Goal: Task Accomplishment & Management: Use online tool/utility

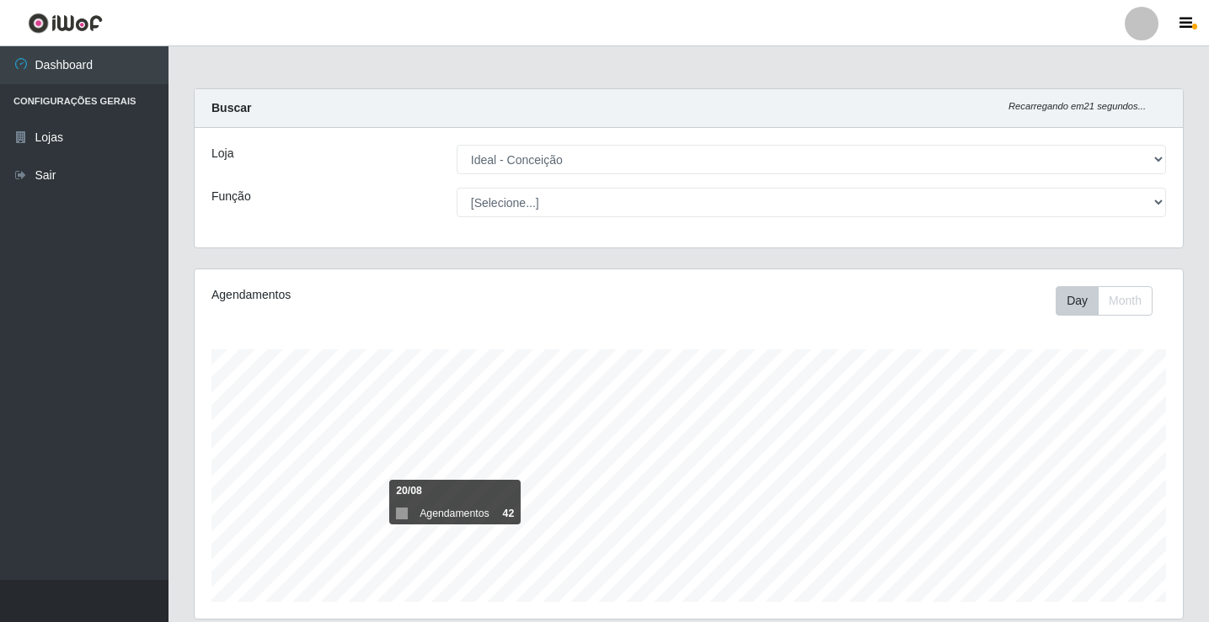
select select "231"
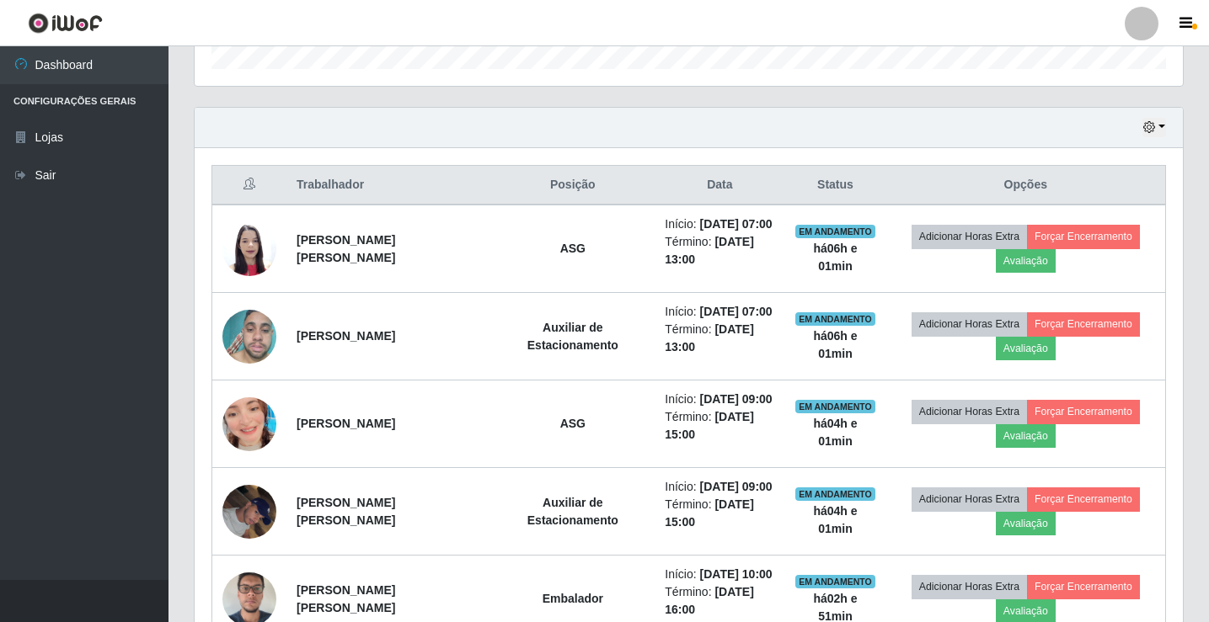
scroll to position [350, 988]
click at [46, 185] on link "Sair" at bounding box center [84, 176] width 168 height 38
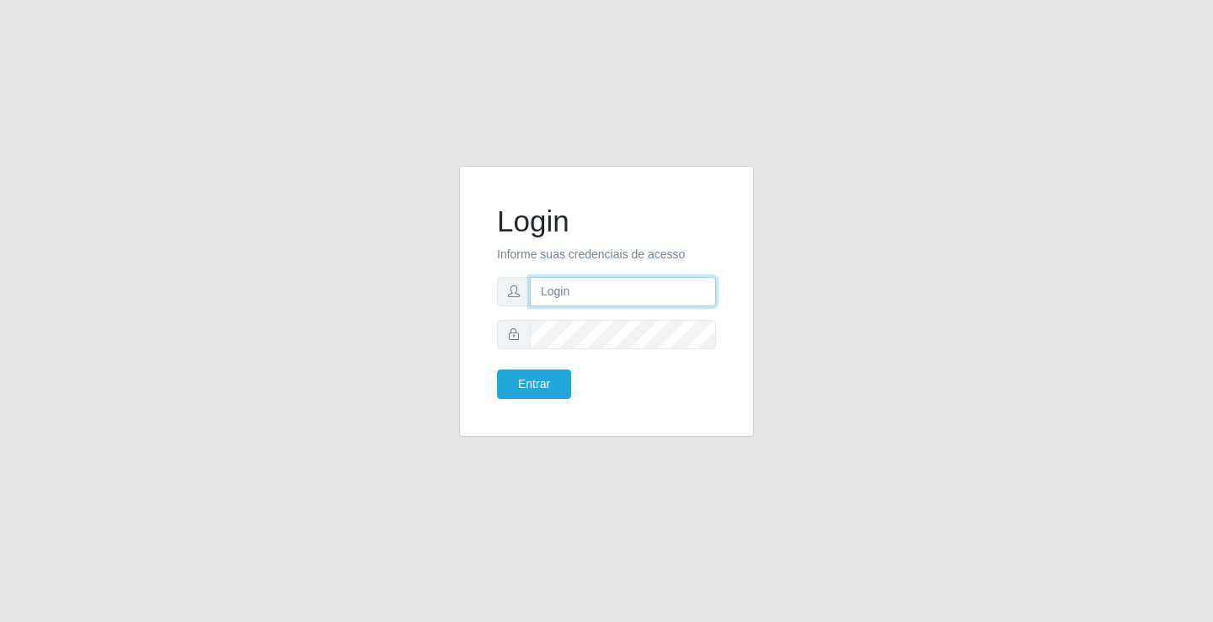
click at [638, 288] on input "text" at bounding box center [623, 291] width 186 height 29
type input "ediane@ideal"
click at [497, 370] on button "Entrar" at bounding box center [534, 384] width 74 height 29
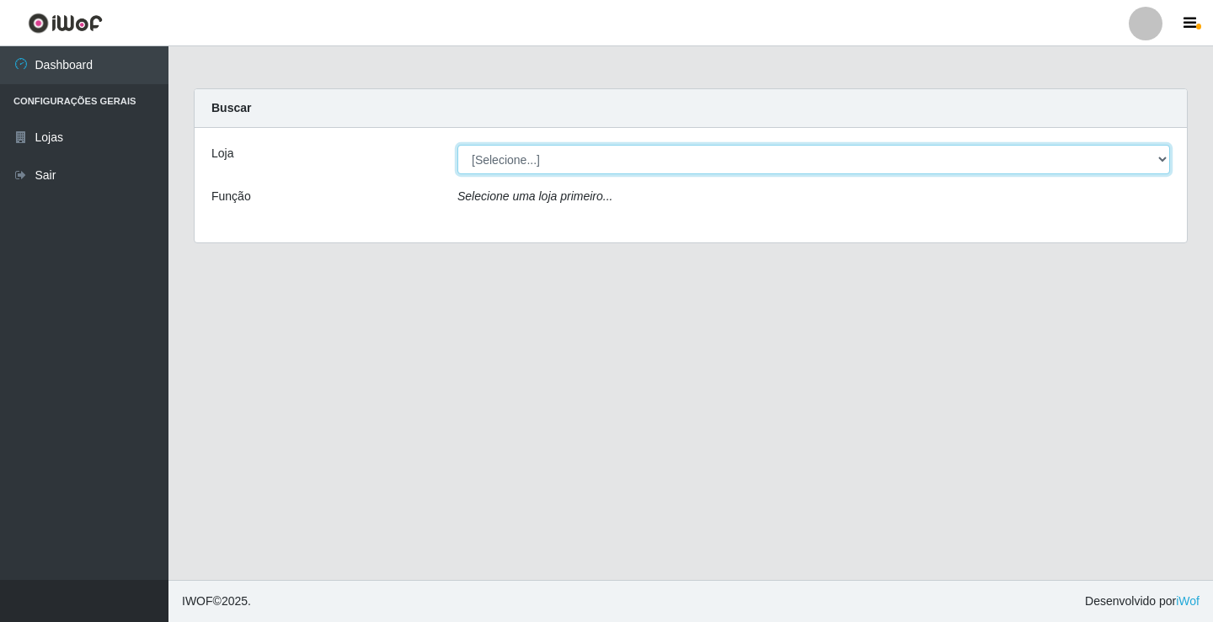
drag, startPoint x: 496, startPoint y: 151, endPoint x: 498, endPoint y: 173, distance: 22.0
click at [496, 151] on select "[Selecione...] Ideal - Conceição" at bounding box center [813, 159] width 713 height 29
select select "231"
click at [457, 145] on select "[Selecione...] Ideal - Conceição" at bounding box center [813, 159] width 713 height 29
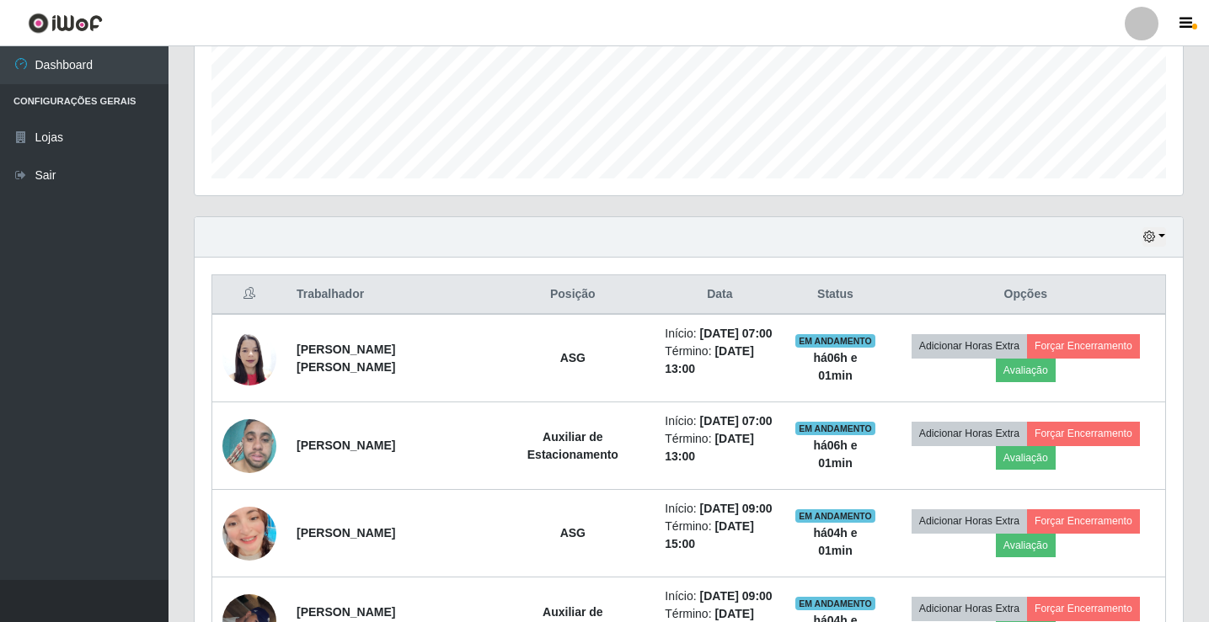
scroll to position [505, 0]
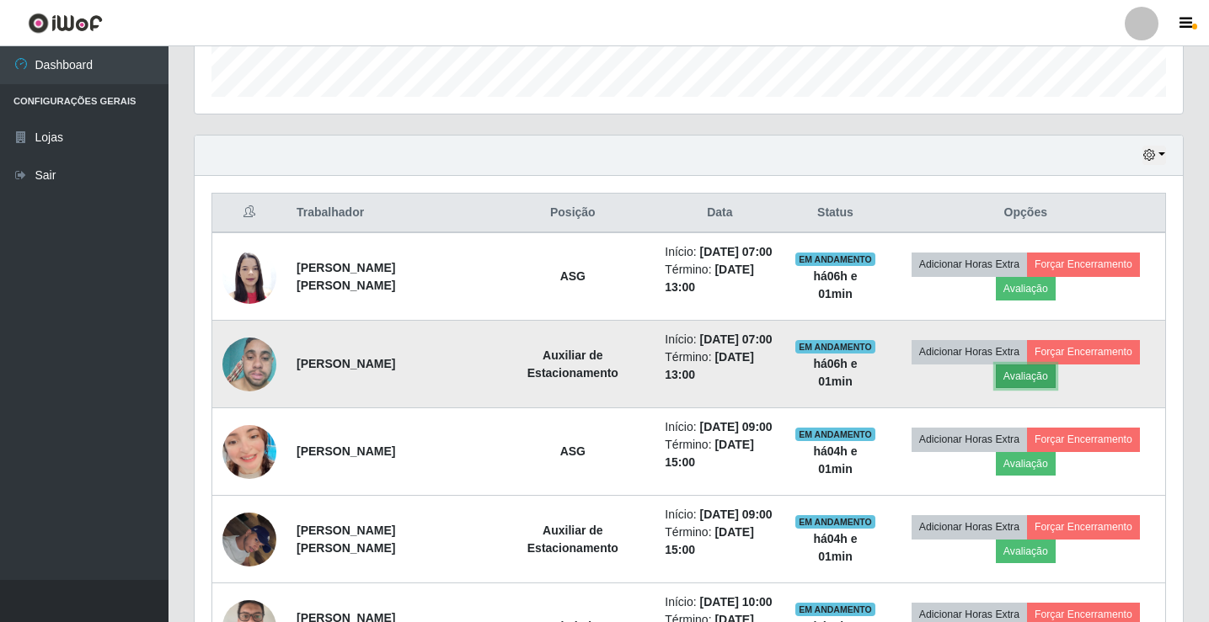
click at [1029, 377] on button "Avaliação" at bounding box center [1026, 377] width 60 height 24
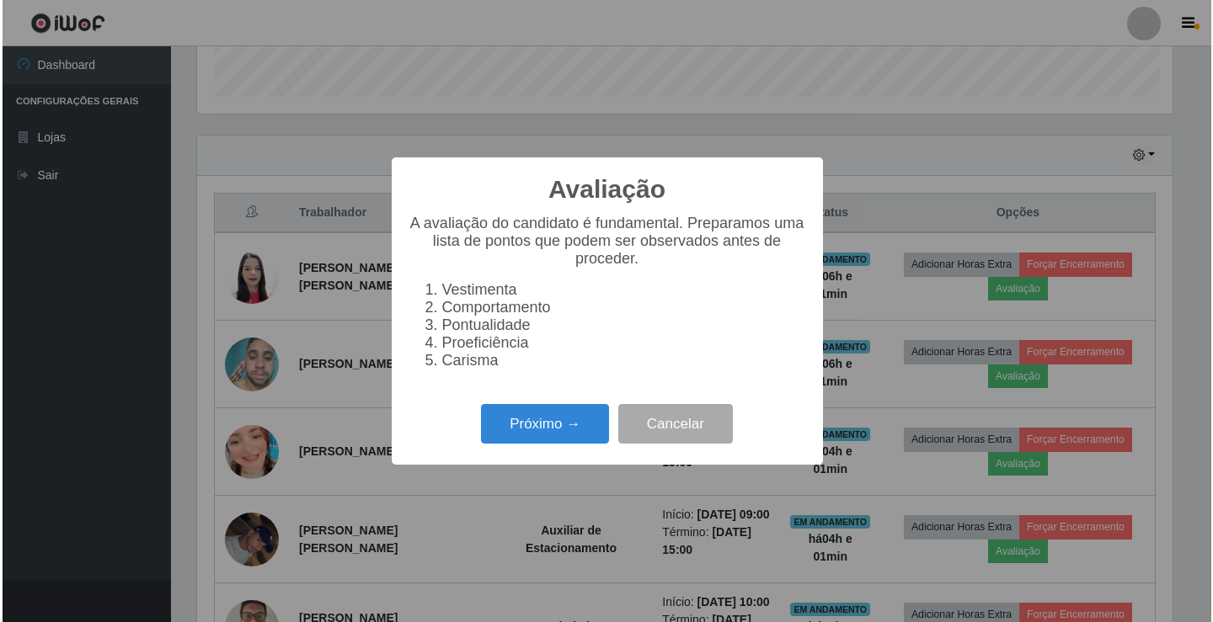
scroll to position [350, 980]
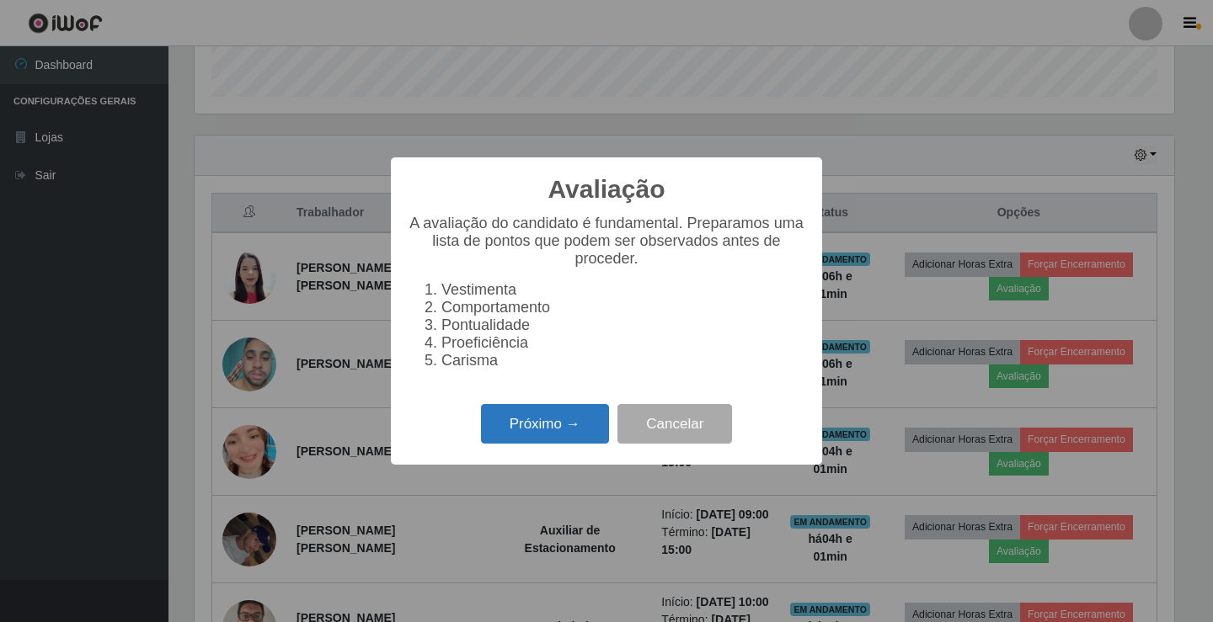
click at [570, 431] on button "Próximo →" at bounding box center [545, 424] width 128 height 40
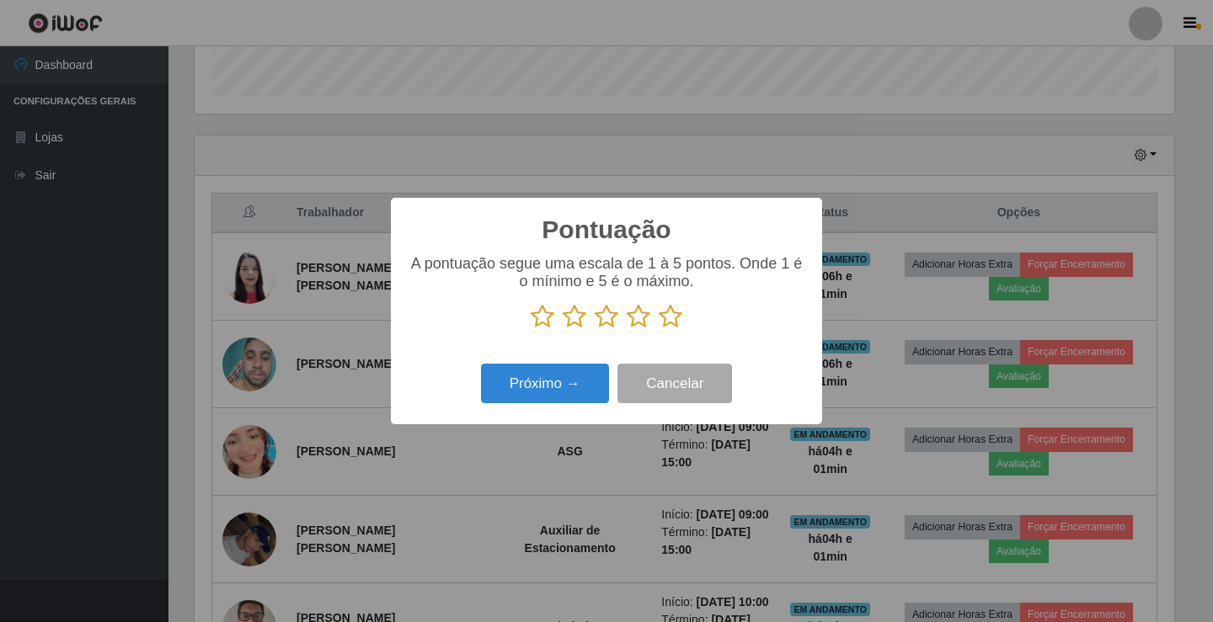
click at [674, 318] on icon at bounding box center [671, 316] width 24 height 25
click at [659, 329] on input "radio" at bounding box center [659, 329] width 0 height 0
click at [542, 386] on button "Próximo →" at bounding box center [545, 384] width 128 height 40
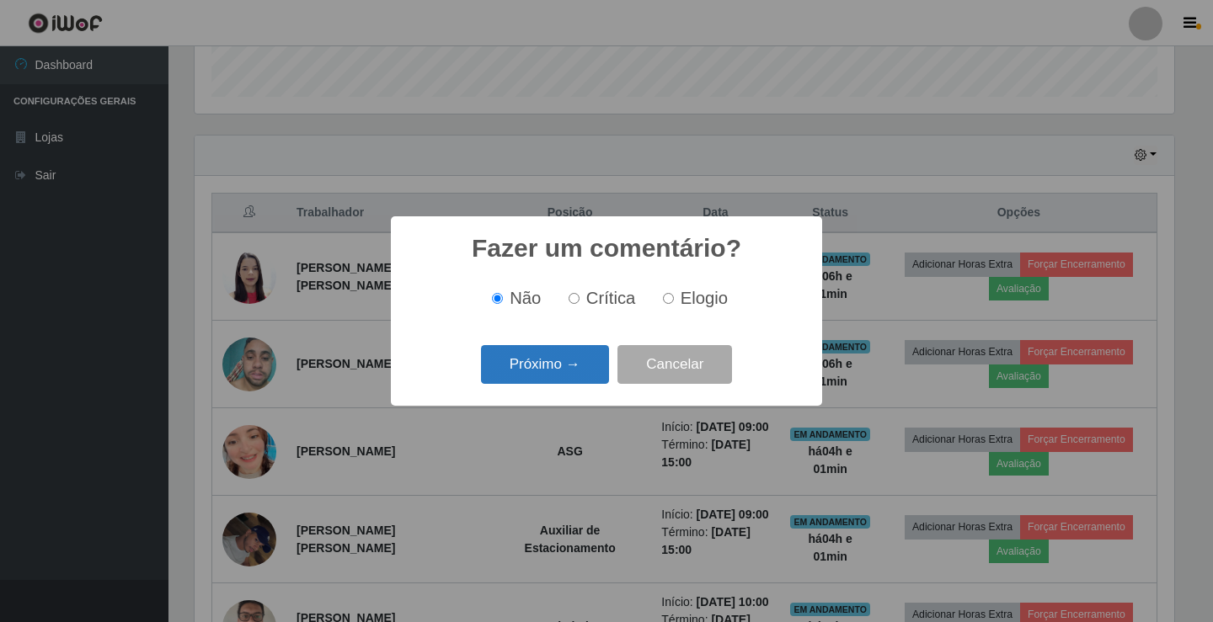
click at [546, 384] on button "Próximo →" at bounding box center [545, 365] width 128 height 40
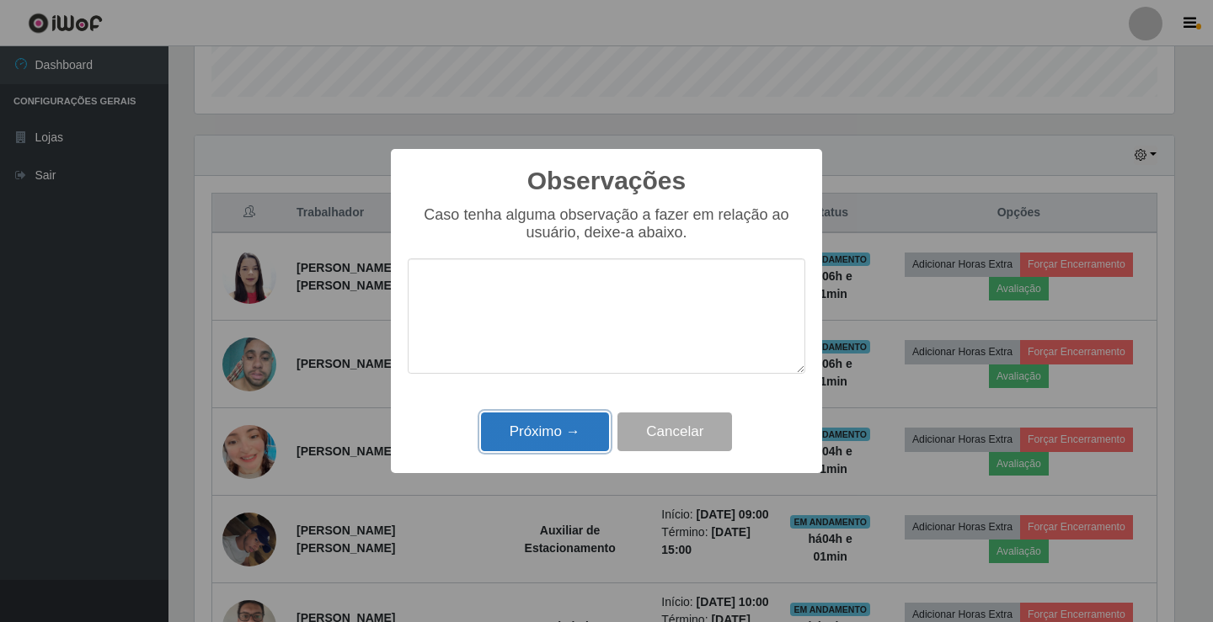
click at [553, 430] on button "Próximo →" at bounding box center [545, 433] width 128 height 40
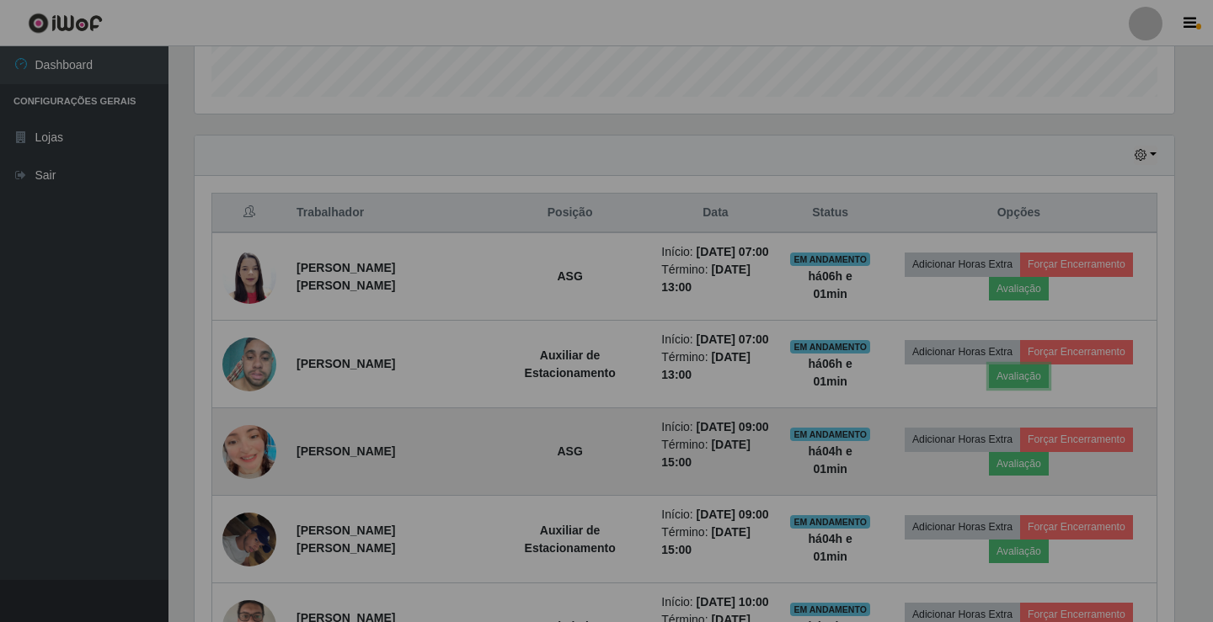
scroll to position [350, 988]
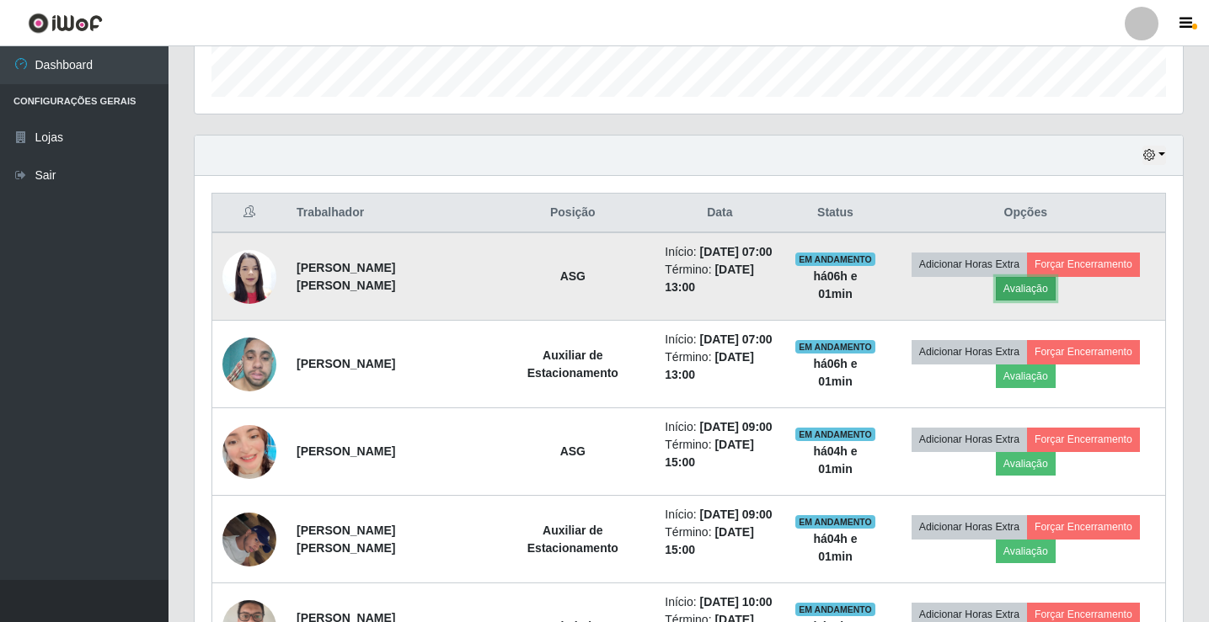
click at [1030, 291] on button "Avaliação" at bounding box center [1026, 289] width 60 height 24
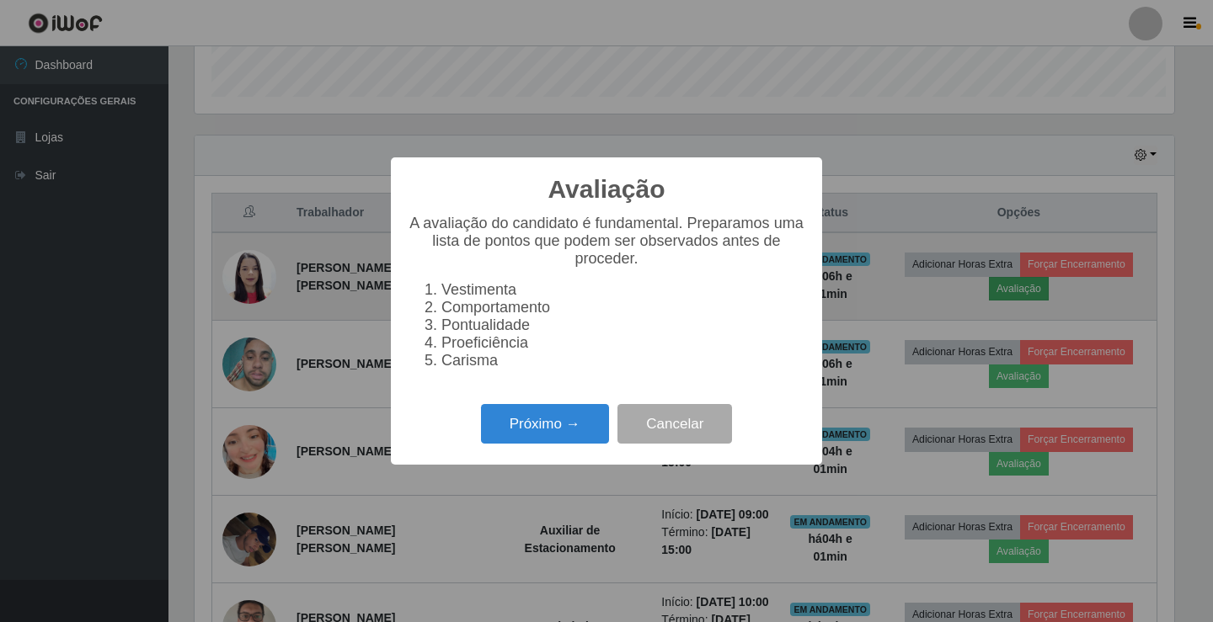
scroll to position [350, 980]
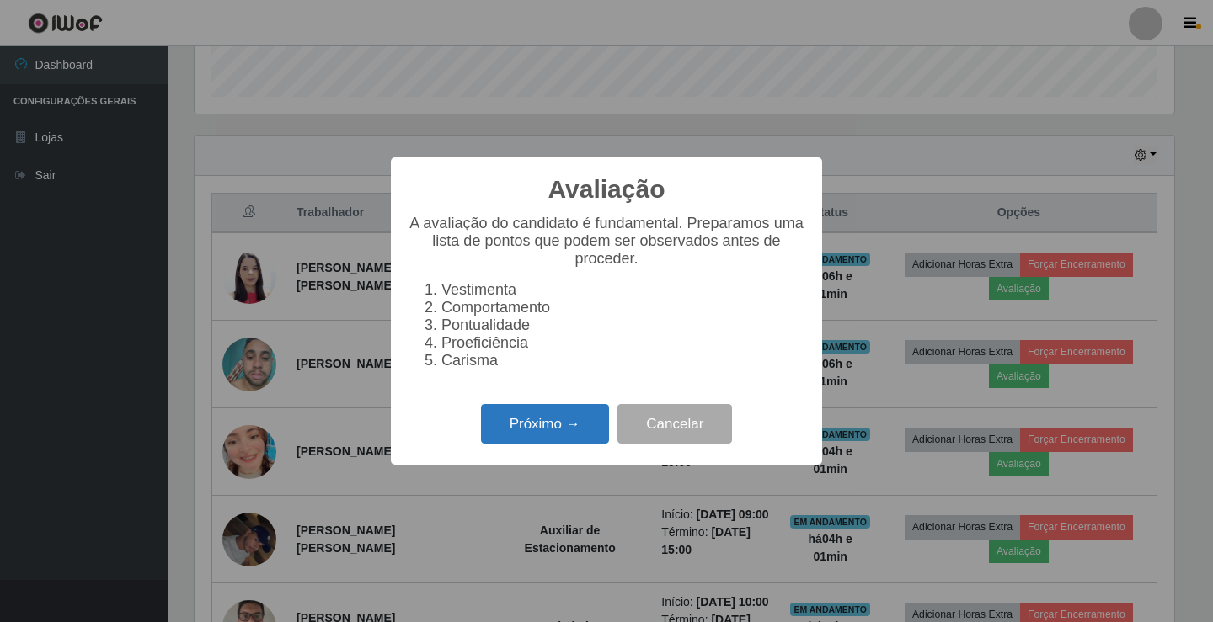
click at [575, 426] on button "Próximo →" at bounding box center [545, 424] width 128 height 40
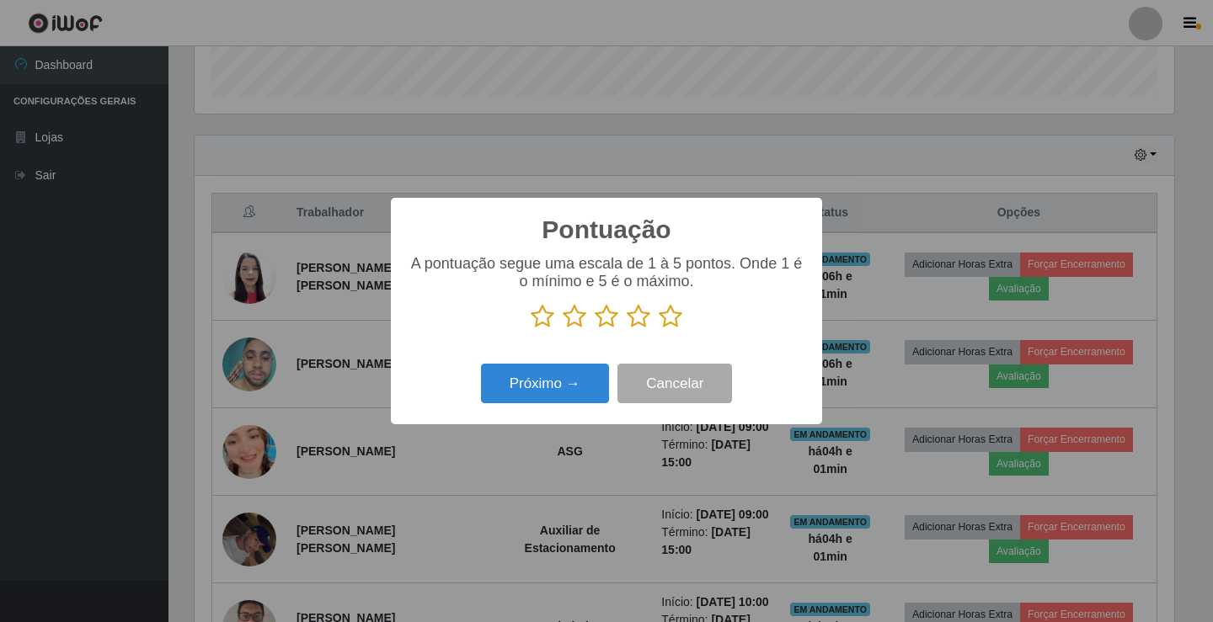
scroll to position [841980, 841350]
click at [680, 317] on icon at bounding box center [671, 316] width 24 height 25
click at [659, 329] on input "radio" at bounding box center [659, 329] width 0 height 0
click at [515, 390] on button "Próximo →" at bounding box center [545, 384] width 128 height 40
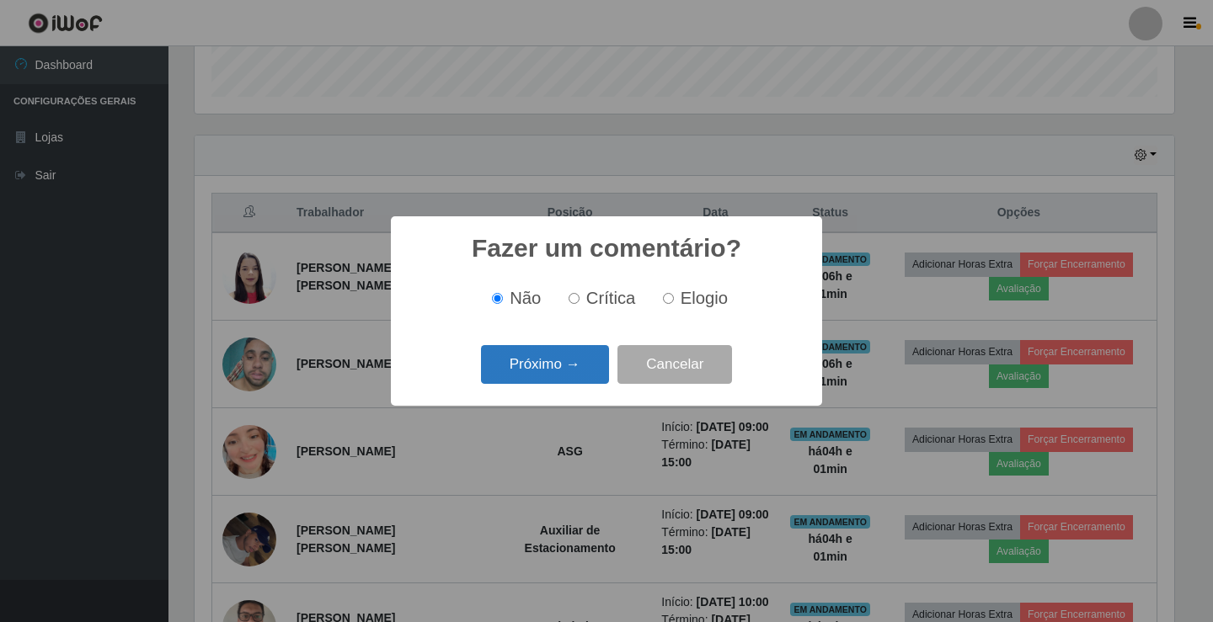
click at [548, 368] on button "Próximo →" at bounding box center [545, 365] width 128 height 40
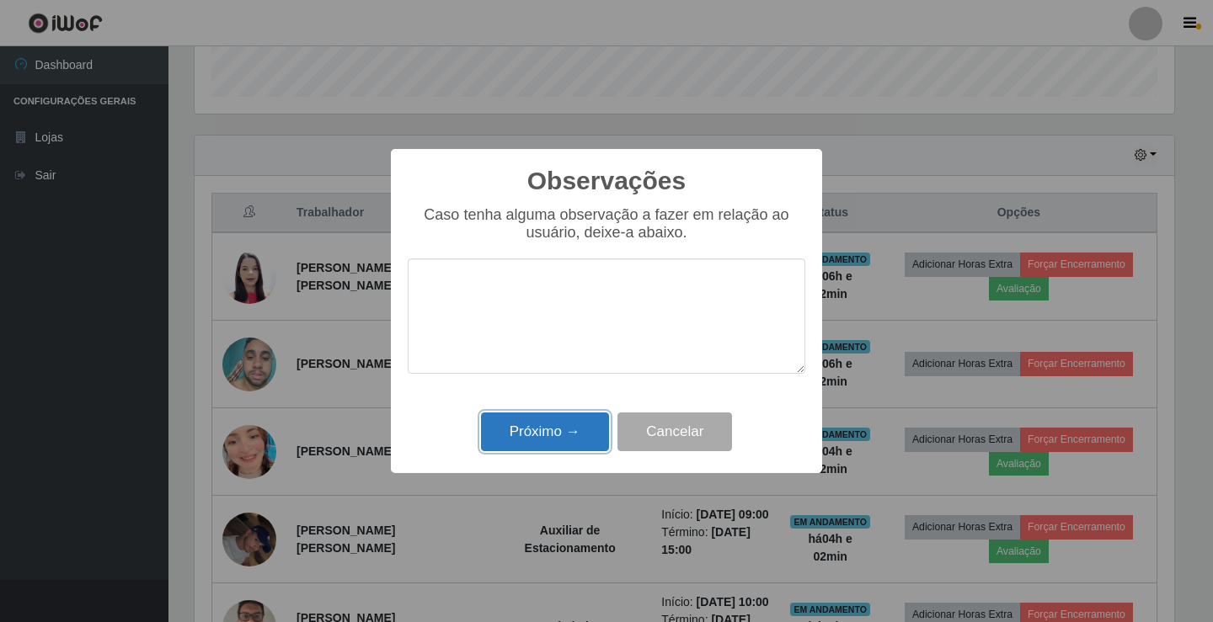
click at [569, 429] on button "Próximo →" at bounding box center [545, 433] width 128 height 40
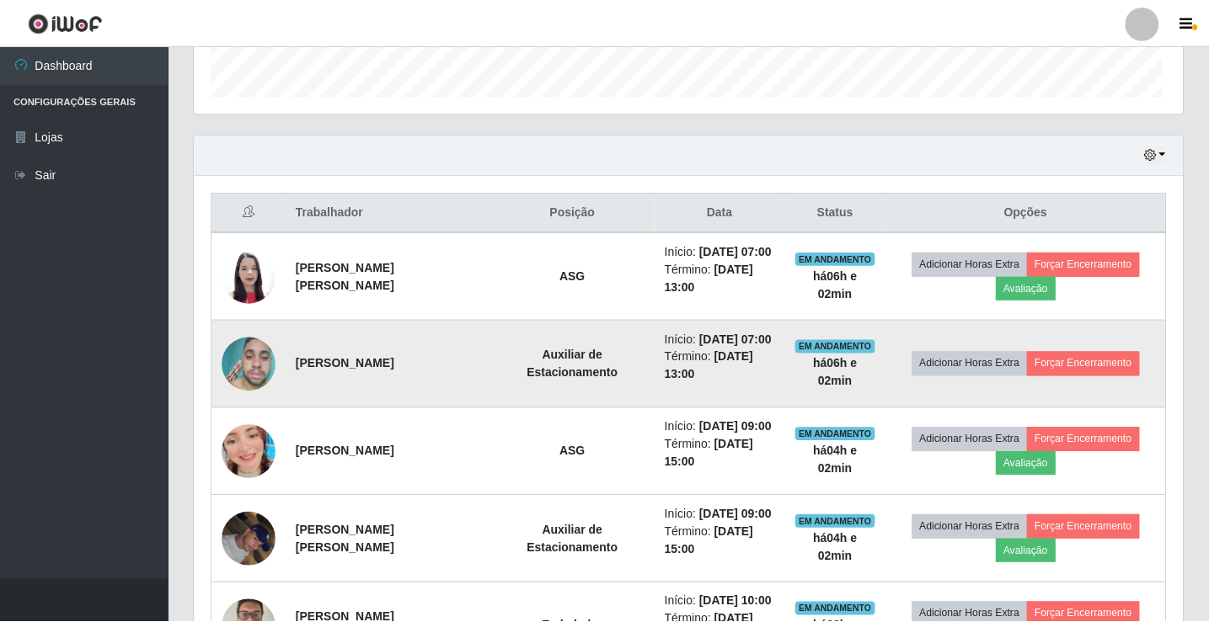
scroll to position [350, 988]
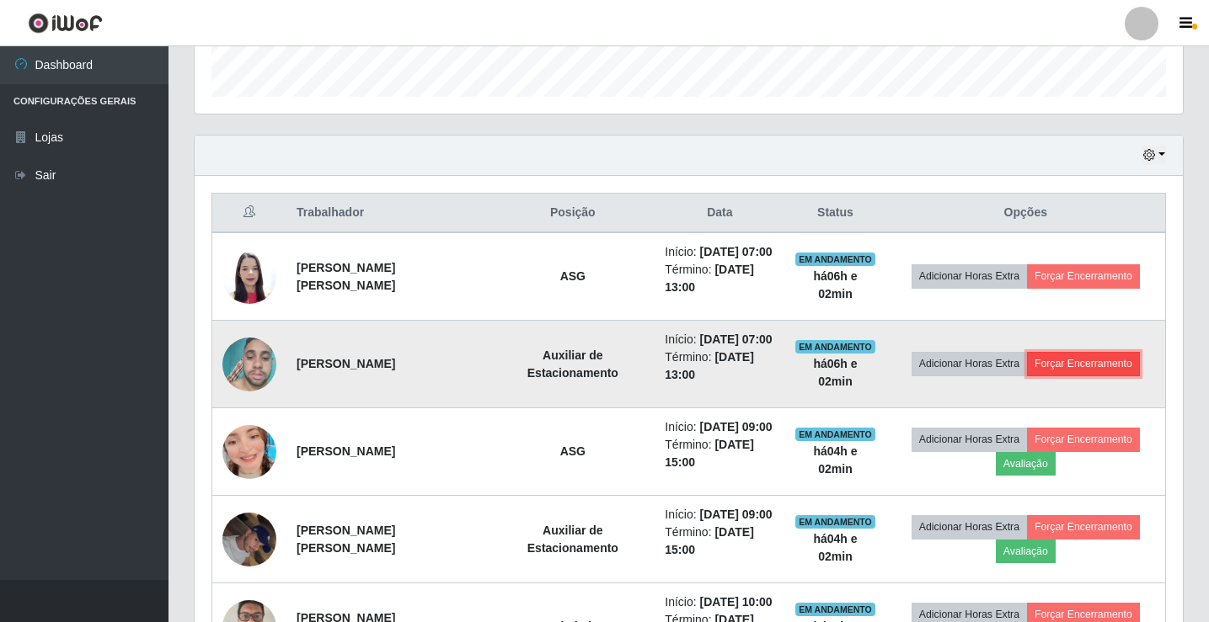
click at [1061, 371] on button "Forçar Encerramento" at bounding box center [1083, 364] width 113 height 24
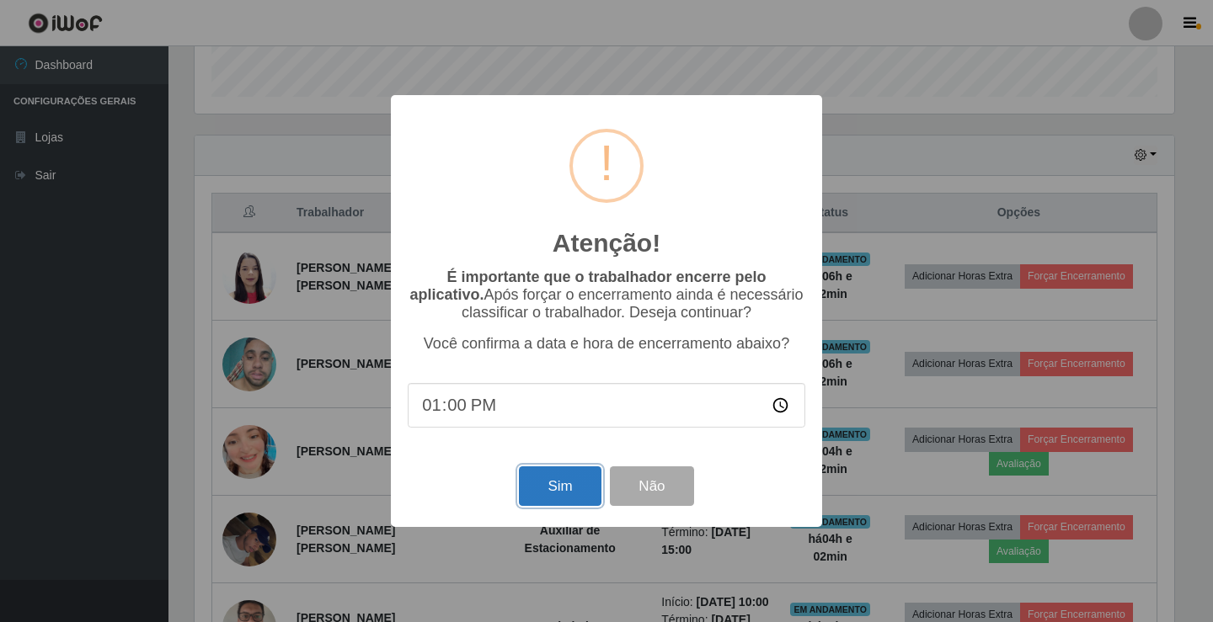
click at [569, 478] on button "Sim" at bounding box center [560, 487] width 82 height 40
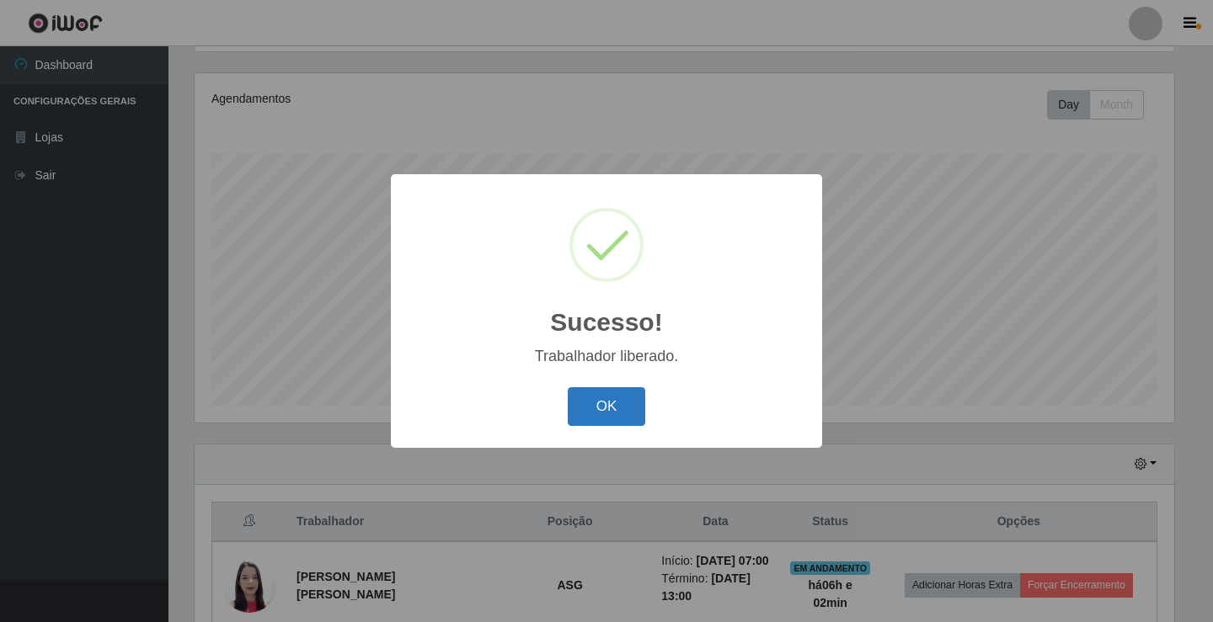
click at [602, 393] on button "OK" at bounding box center [607, 407] width 78 height 40
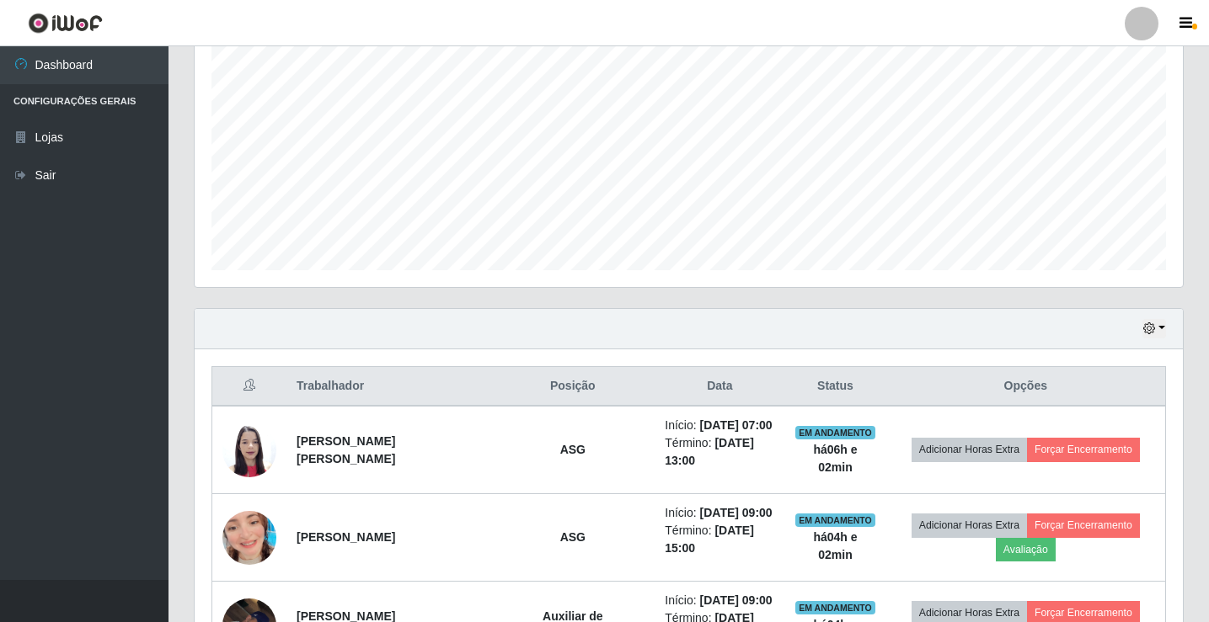
scroll to position [449, 0]
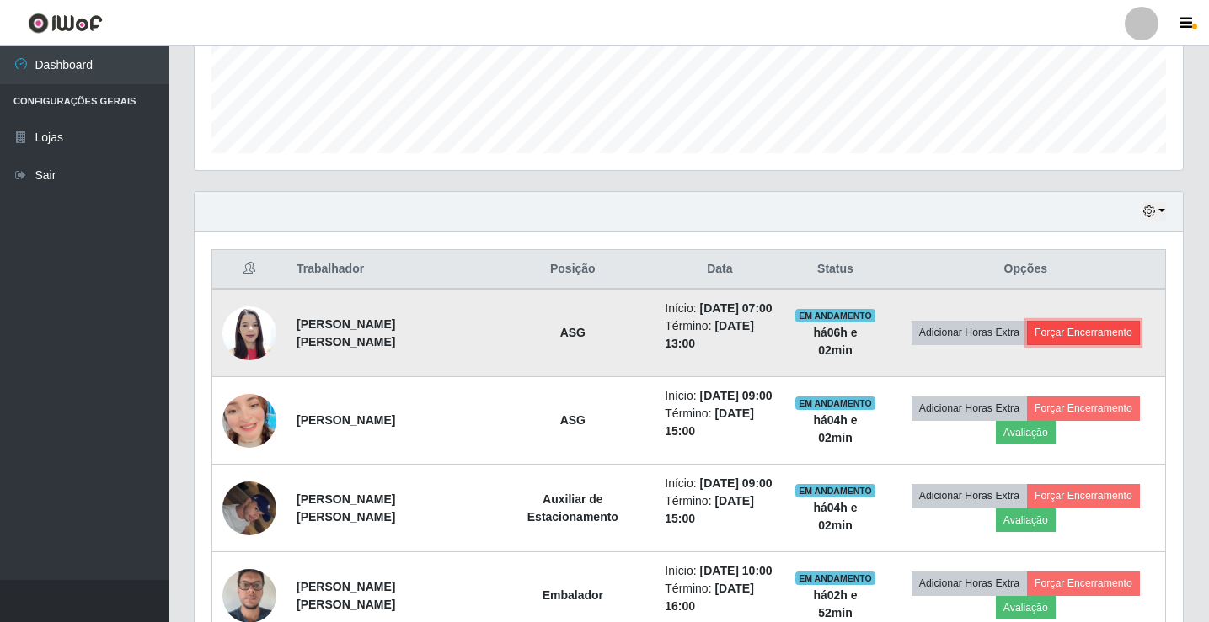
click at [1097, 326] on button "Forçar Encerramento" at bounding box center [1083, 333] width 113 height 24
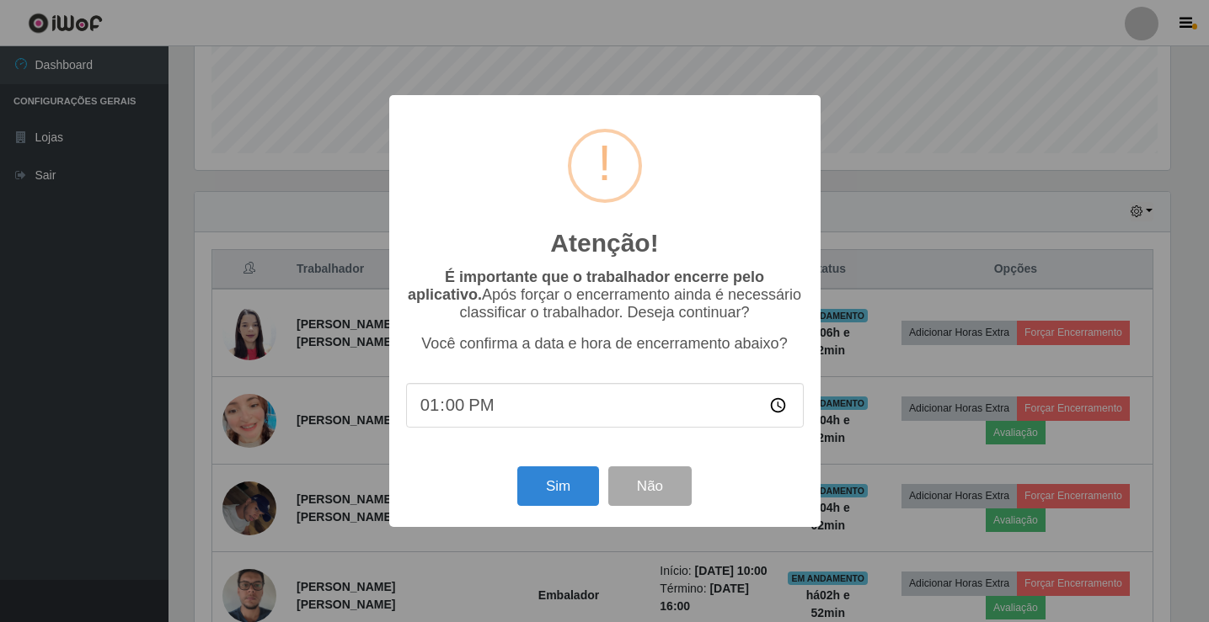
scroll to position [350, 980]
click at [554, 483] on button "Sim" at bounding box center [560, 487] width 82 height 40
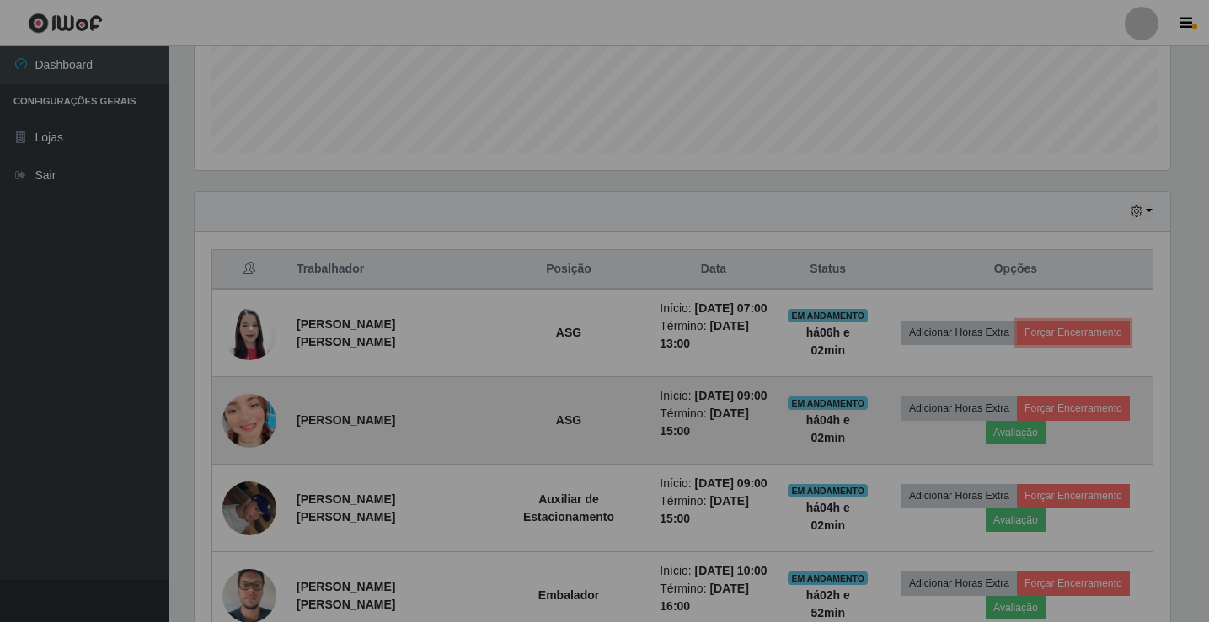
scroll to position [0, 0]
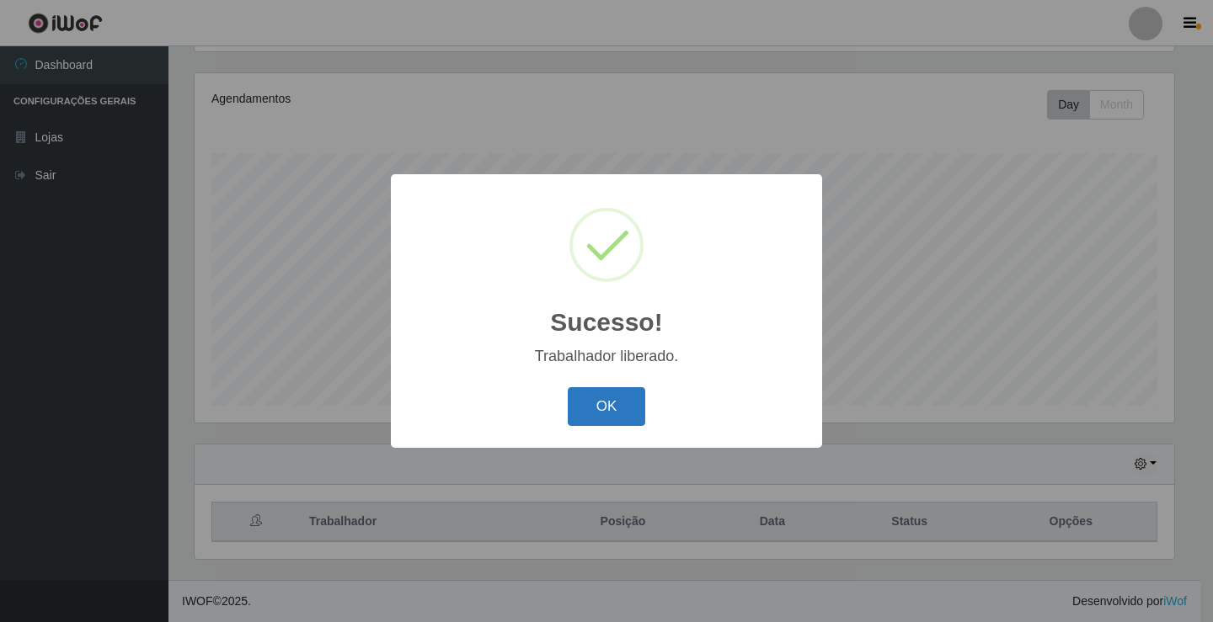
click at [600, 401] on button "OK" at bounding box center [607, 407] width 78 height 40
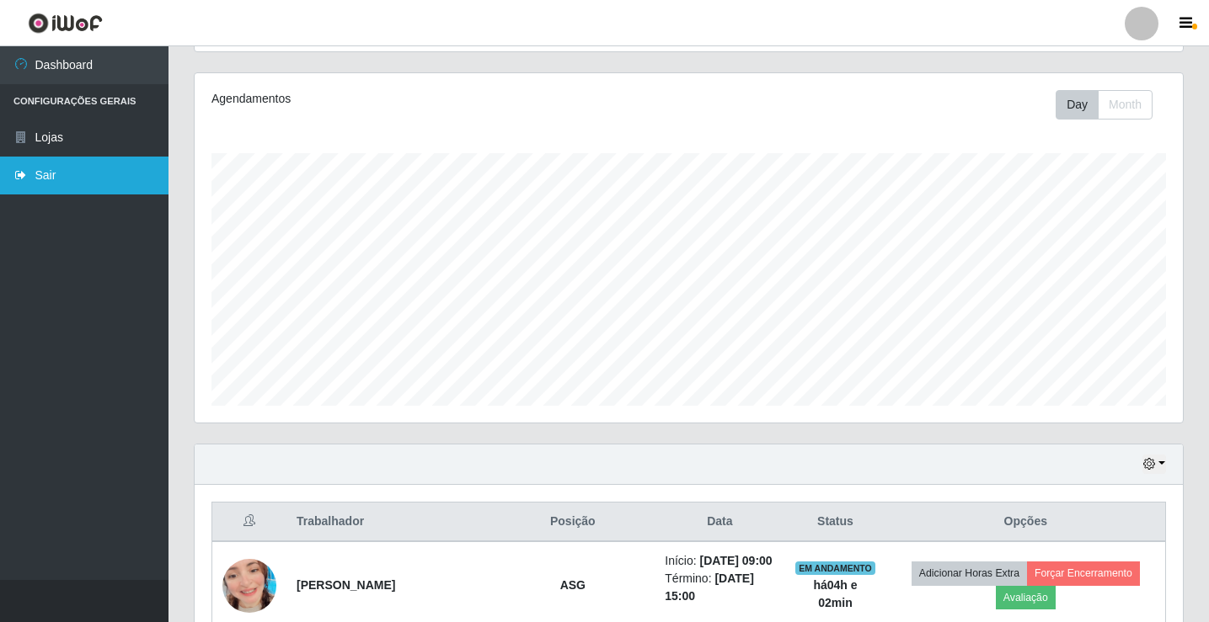
click at [24, 169] on icon at bounding box center [20, 175] width 15 height 12
